Goal: Task Accomplishment & Management: Manage account settings

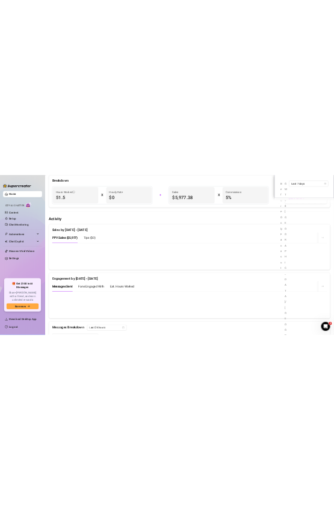
scroll to position [982, 0]
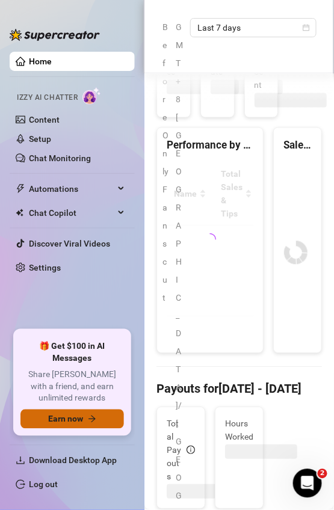
scroll to position [267, 0]
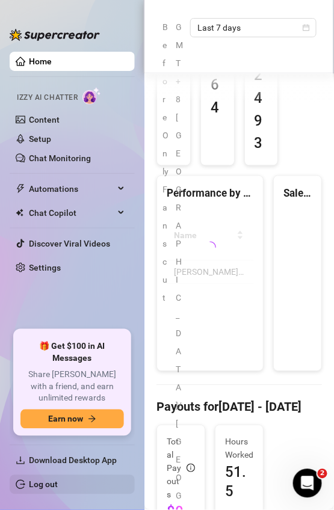
click at [58, 482] on link "Log out" at bounding box center [43, 485] width 29 height 10
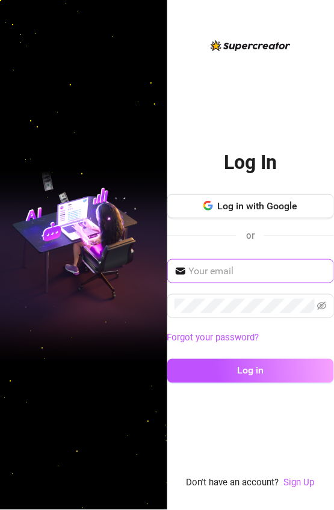
click at [218, 262] on span at bounding box center [250, 271] width 167 height 24
click at [220, 270] on input "text" at bounding box center [258, 271] width 138 height 14
type input "[EMAIL_ADDRESS][DOMAIN_NAME]"
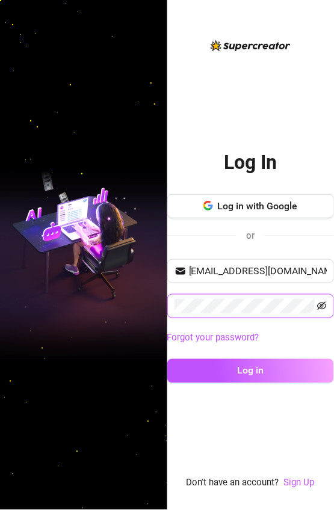
click at [322, 303] on icon "eye-invisible" at bounding box center [322, 306] width 10 height 8
click at [167, 359] on button "Log in" at bounding box center [250, 371] width 167 height 24
